Goal: Navigation & Orientation: Go to known website

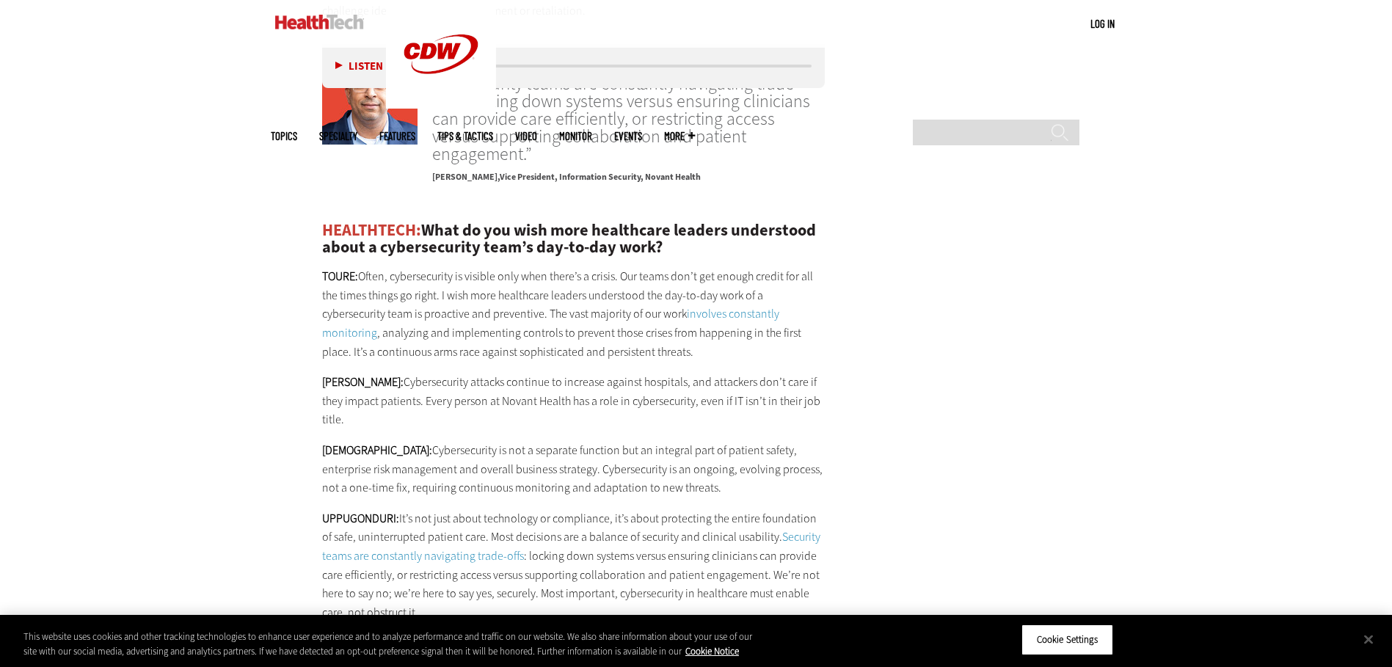
scroll to position [3768, 0]
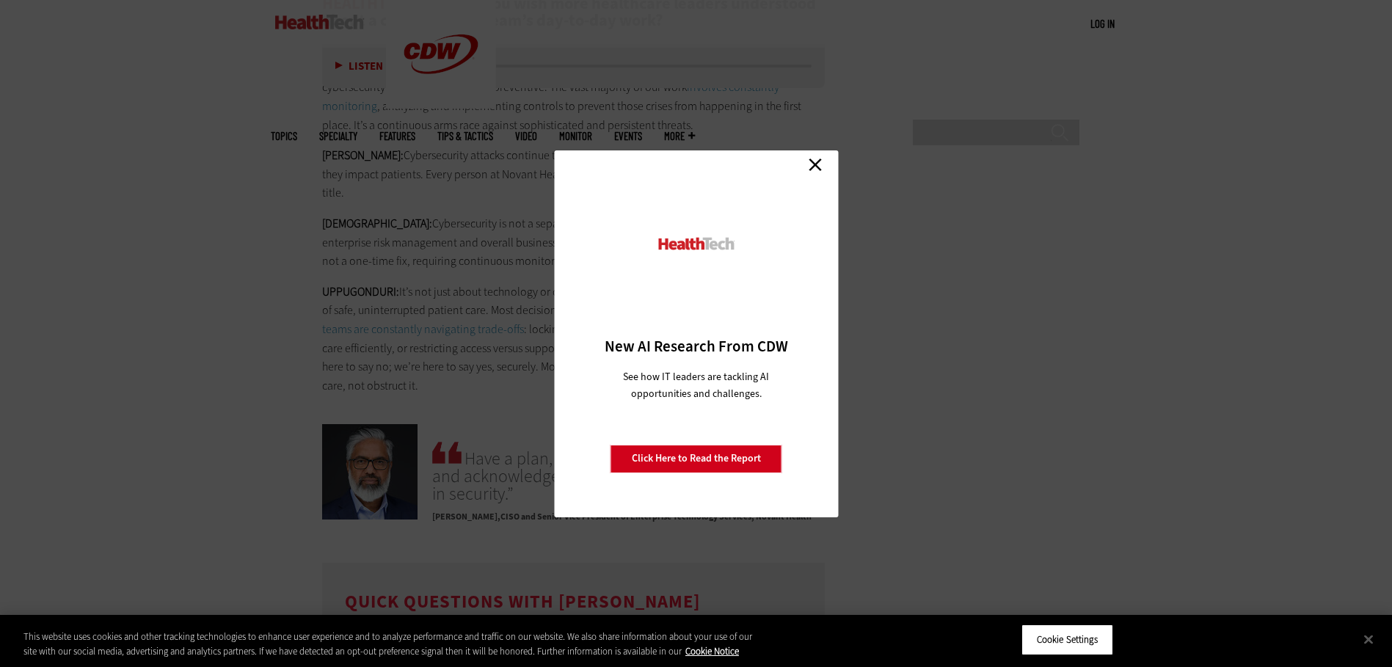
drag, startPoint x: 818, startPoint y: 162, endPoint x: 798, endPoint y: 165, distance: 20.8
click at [818, 162] on link "Close" at bounding box center [815, 165] width 22 height 22
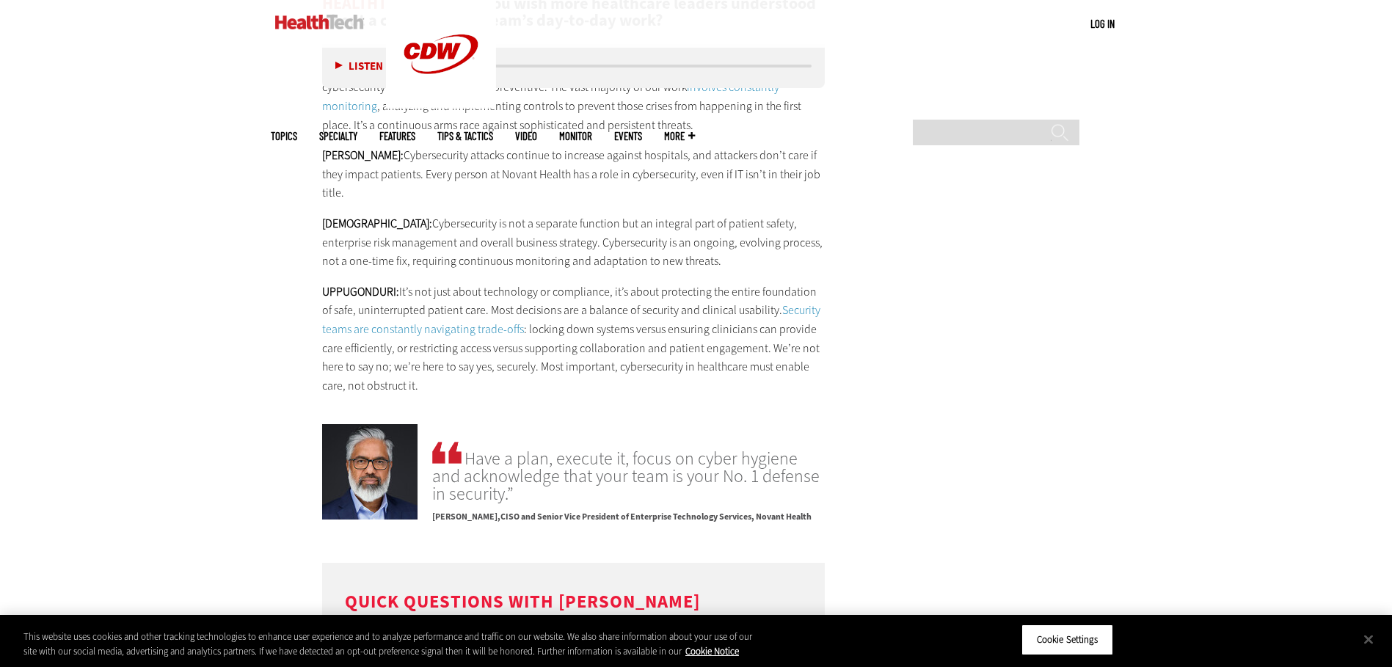
click at [301, 27] on img at bounding box center [319, 22] width 89 height 15
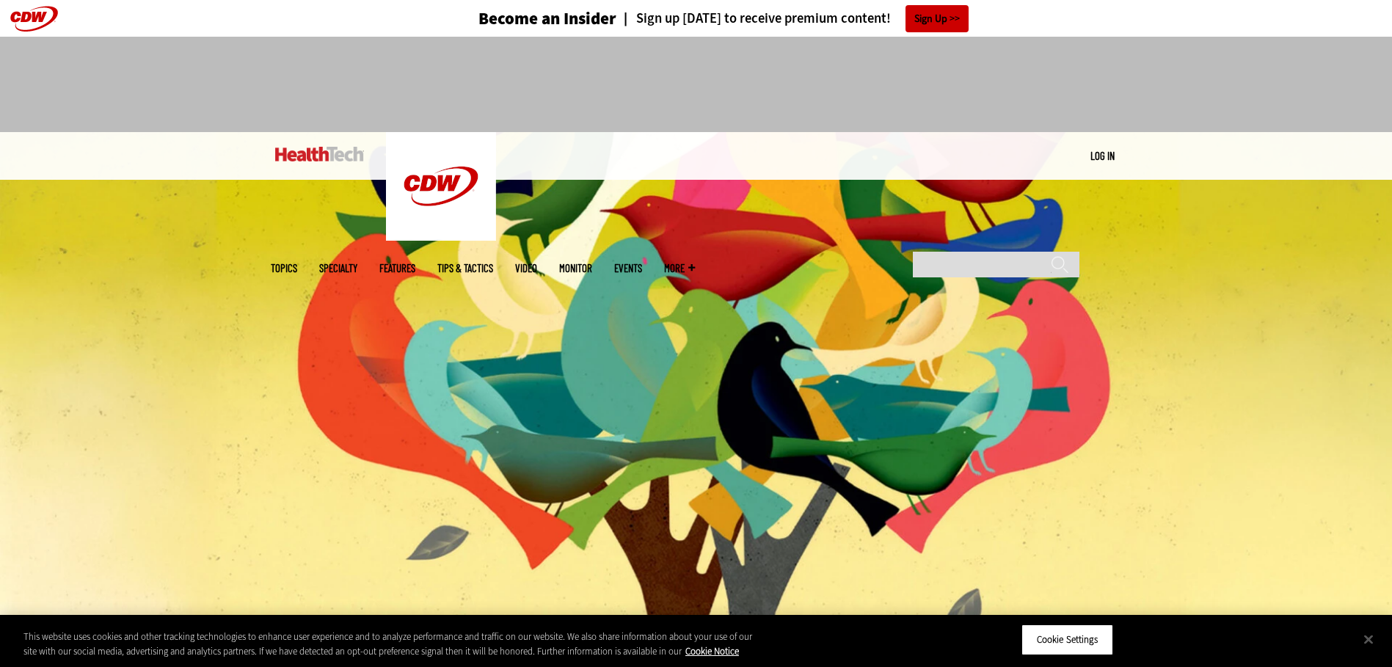
click at [326, 155] on img at bounding box center [319, 154] width 89 height 15
